Goal: Task Accomplishment & Management: Use online tool/utility

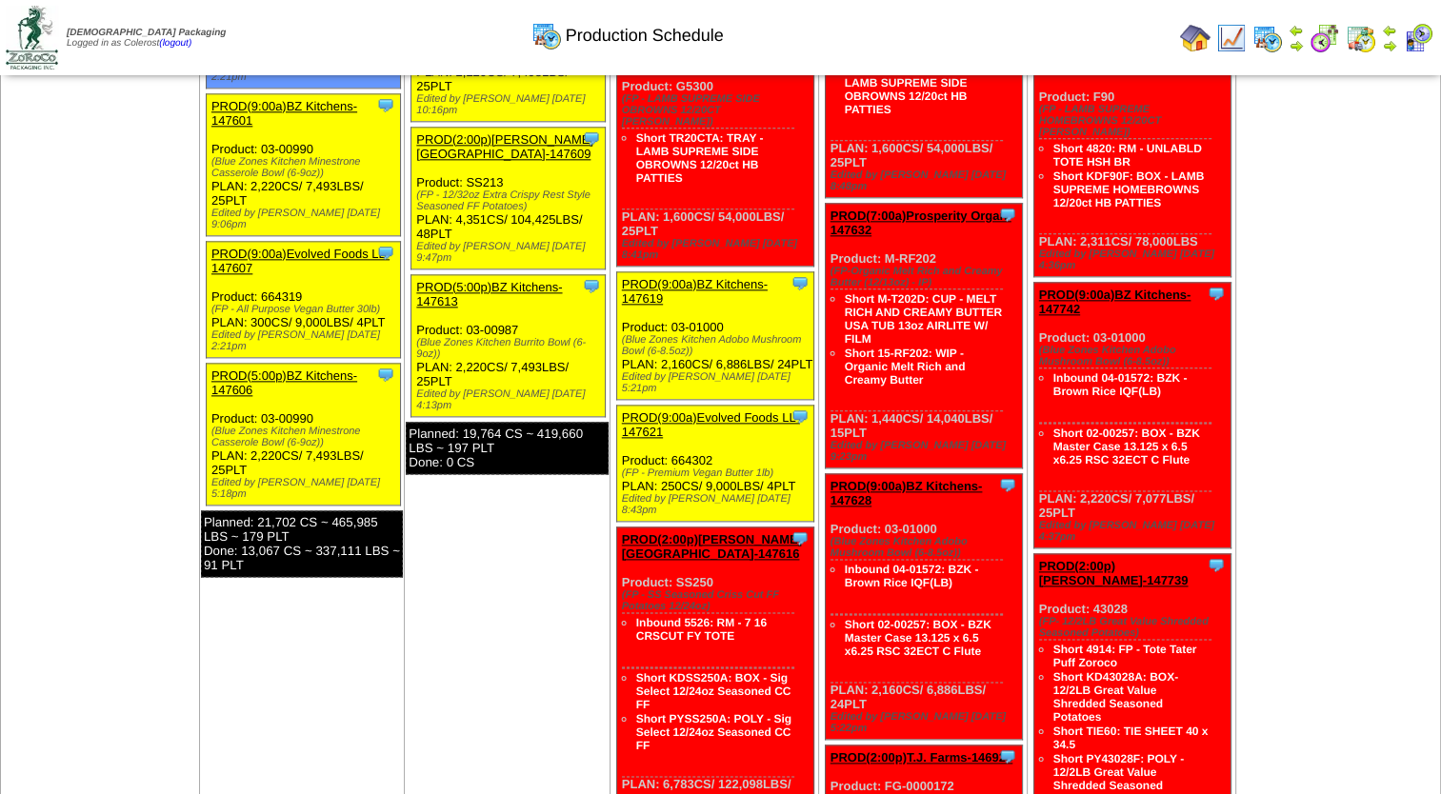
scroll to position [2095, 0]
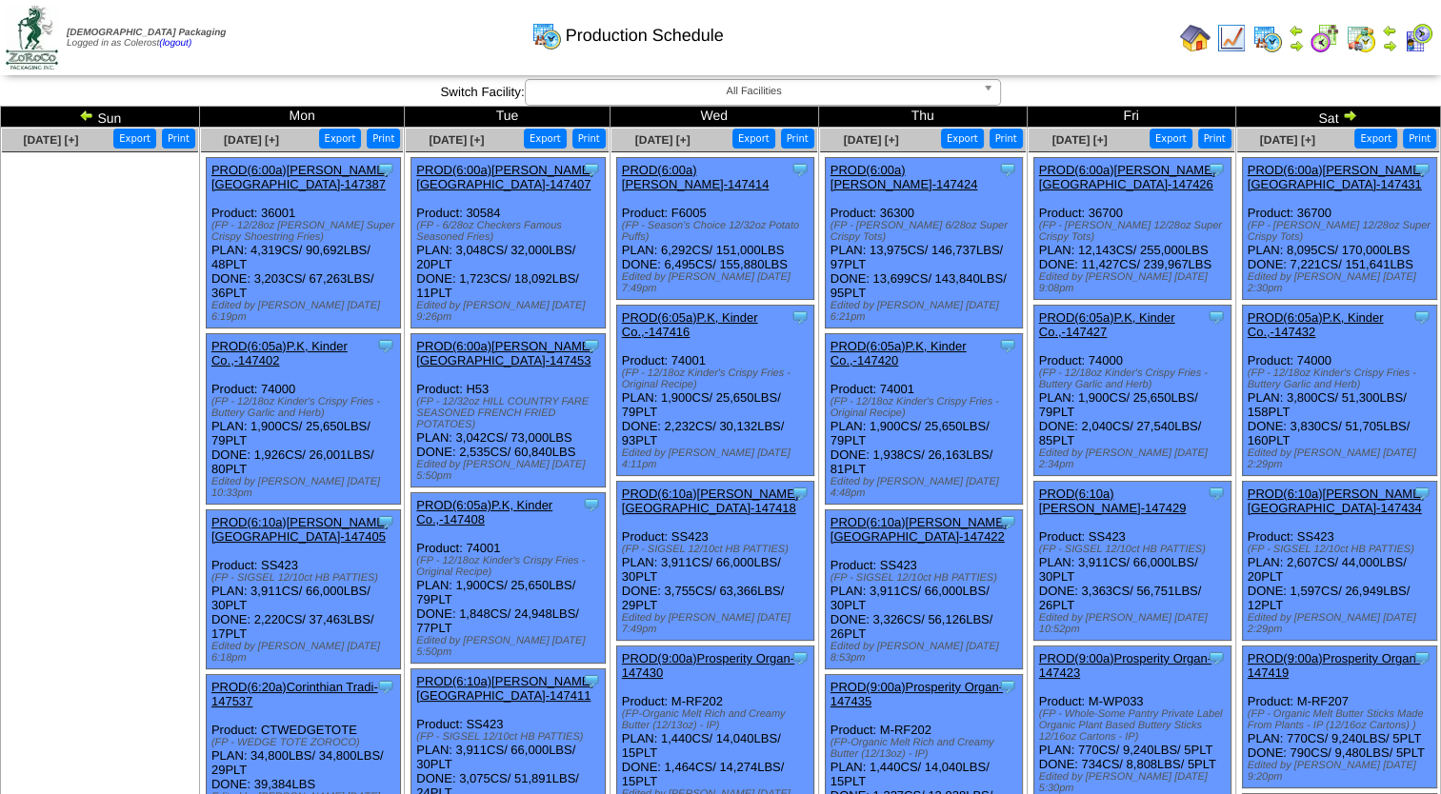
click at [1379, 134] on button "Export" at bounding box center [1375, 139] width 43 height 20
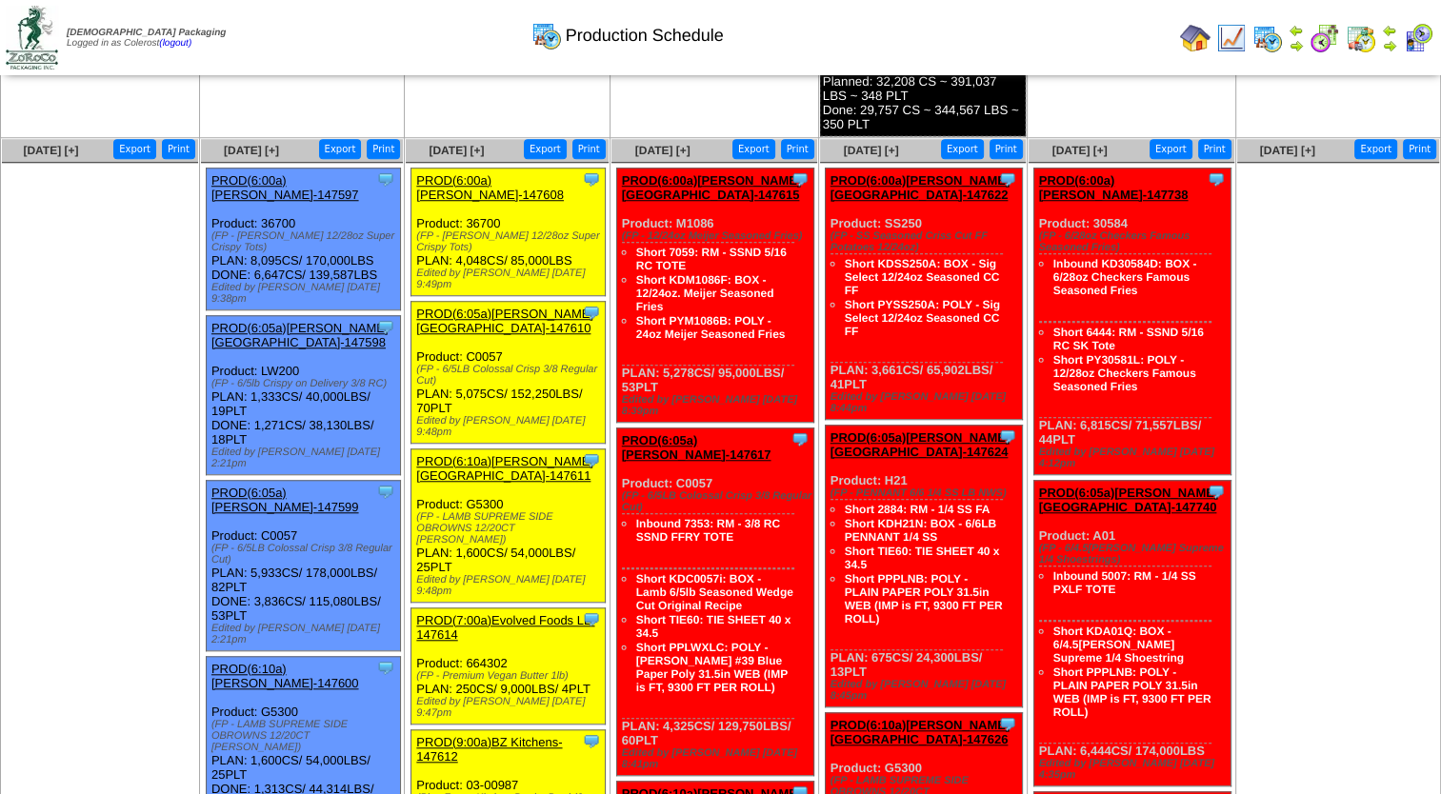
scroll to position [1524, 0]
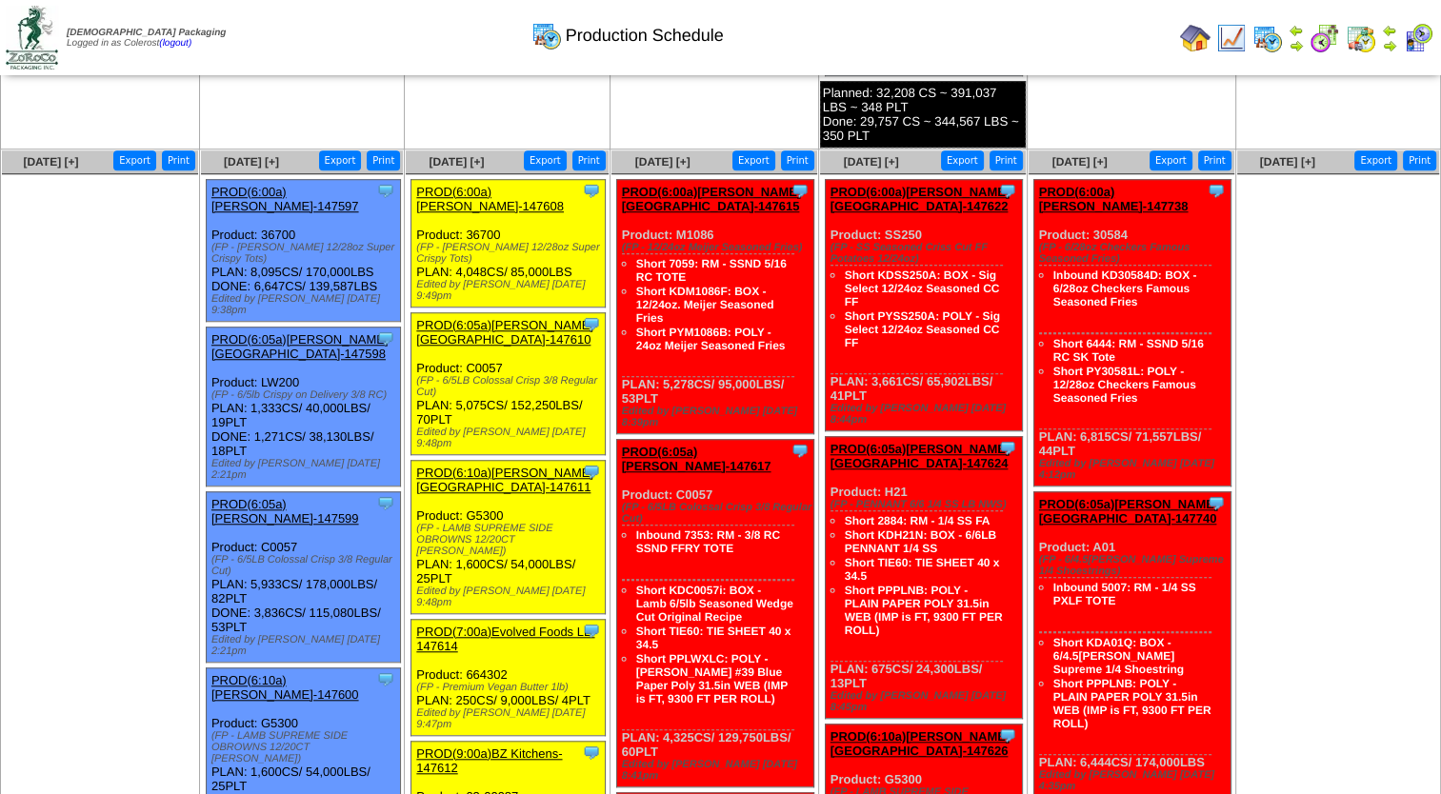
drag, startPoint x: 580, startPoint y: 211, endPoint x: 453, endPoint y: 208, distance: 126.7
click at [453, 208] on div "Clone Item PROD(6:00a)Lamb-Weston-147608 Lamb-Weston ScheduleID: 147608 18022 L…" at bounding box center [508, 243] width 194 height 128
drag, startPoint x: 453, startPoint y: 208, endPoint x: 590, endPoint y: 183, distance: 138.4
click at [590, 242] on div "(FP - [PERSON_NAME] 12/28oz Super Crispy Tots)" at bounding box center [510, 253] width 189 height 23
drag, startPoint x: 462, startPoint y: 203, endPoint x: 569, endPoint y: 204, distance: 106.7
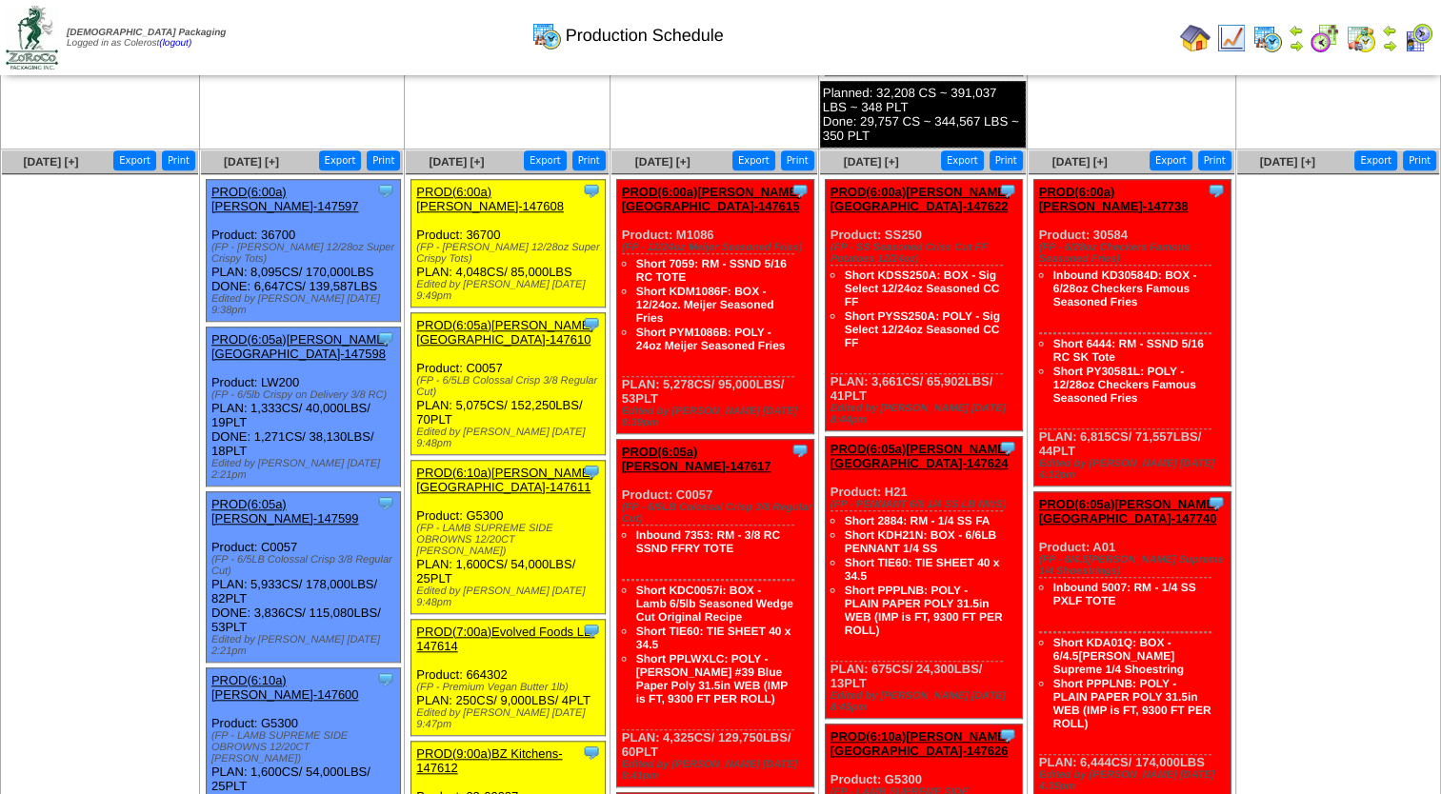
click at [569, 204] on div "Clone Item PROD(6:00a)Lamb-Weston-147608 Lamb-Weston ScheduleID: 147608 18022 L…" at bounding box center [508, 243] width 194 height 128
drag, startPoint x: 569, startPoint y: 204, endPoint x: 561, endPoint y: 189, distance: 17.0
click at [561, 242] on div "(FP - [PERSON_NAME] 12/28oz Super Crispy Tots)" at bounding box center [510, 253] width 189 height 23
click at [497, 185] on link "PROD(6:00a)[PERSON_NAME]-147608" at bounding box center [490, 199] width 148 height 29
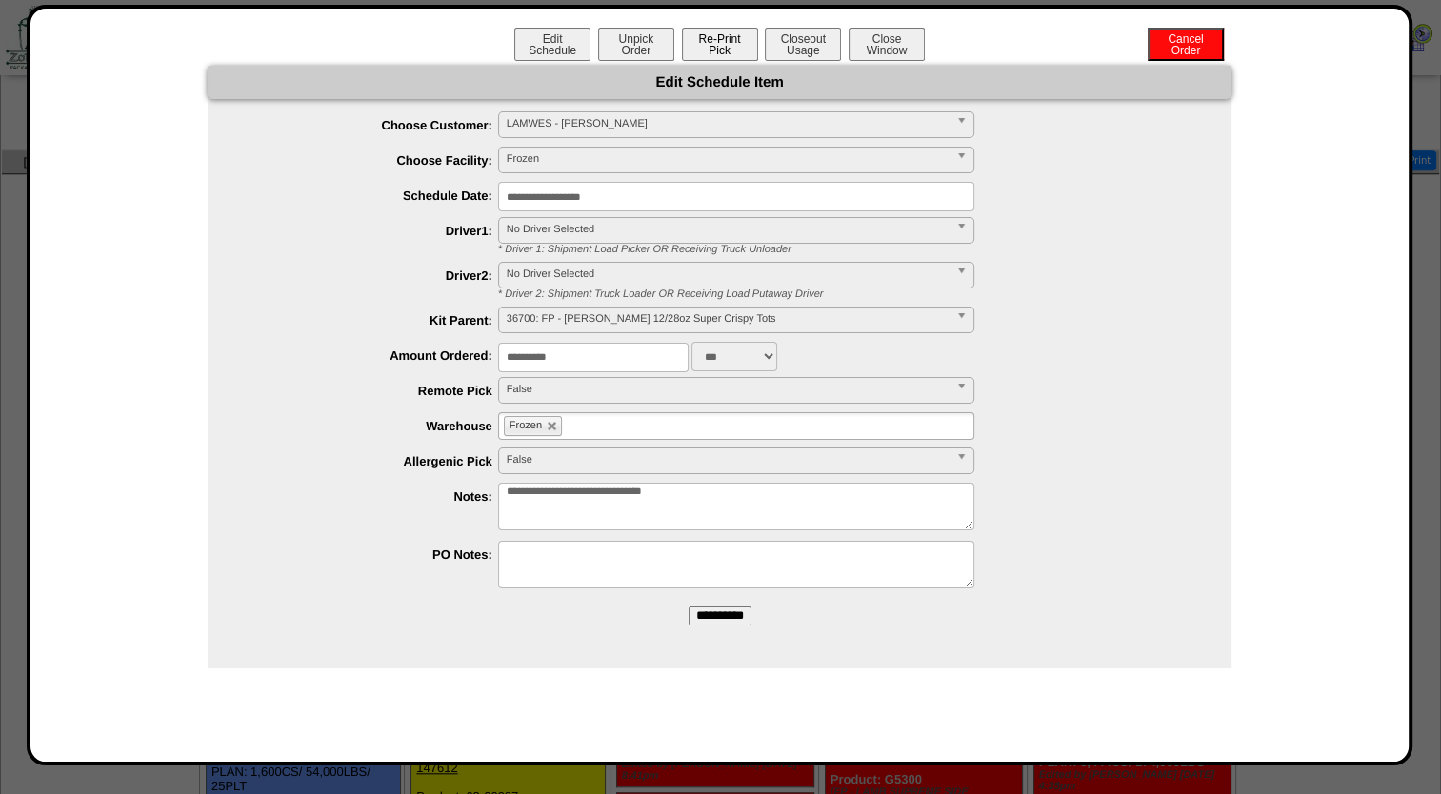
click at [719, 48] on button "Re-Print Pick" at bounding box center [720, 44] width 76 height 33
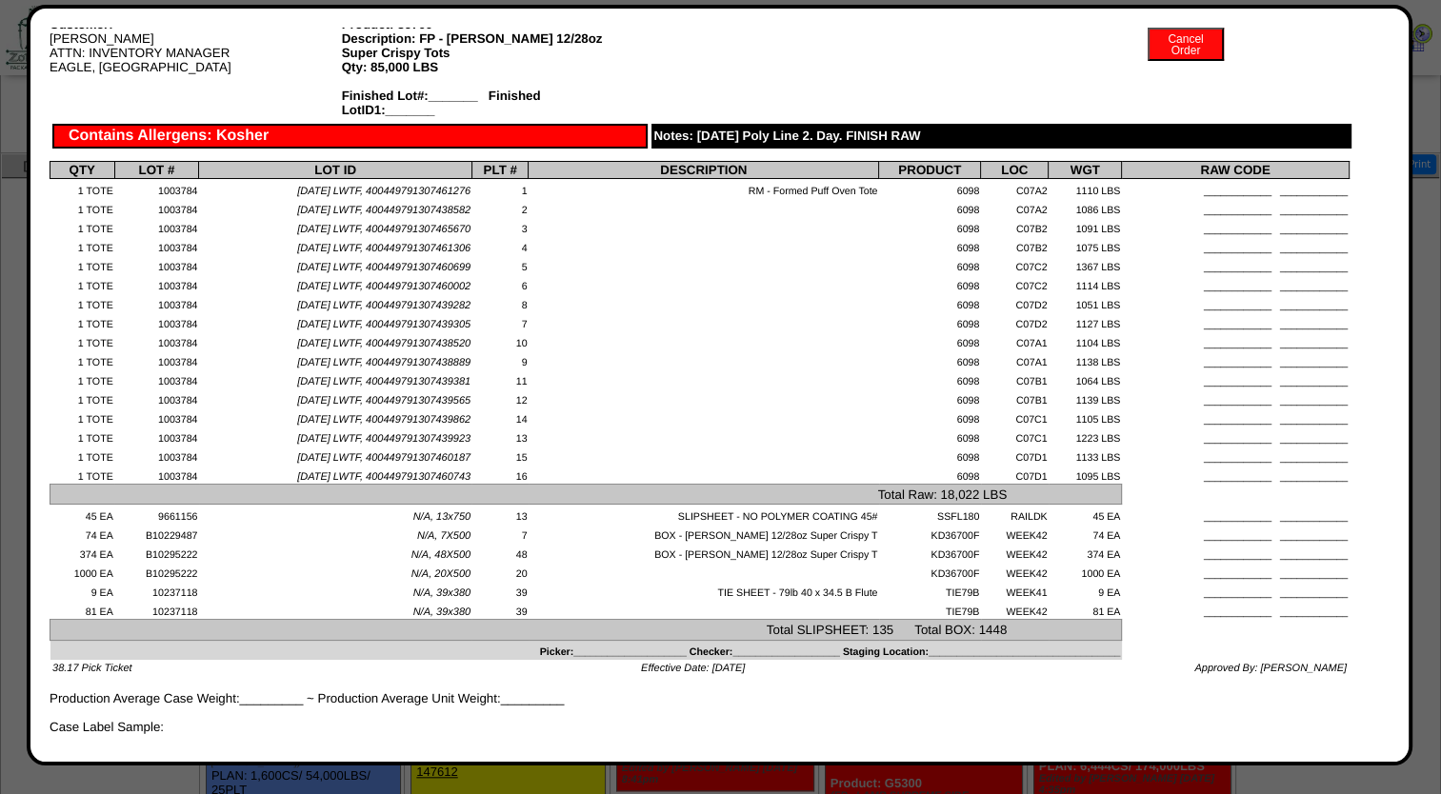
scroll to position [95, 0]
